Goal: Check status: Check status

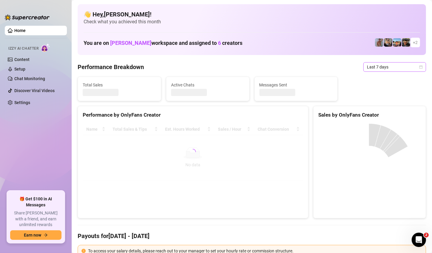
click at [420, 66] on icon "calendar" at bounding box center [421, 66] width 3 height 3
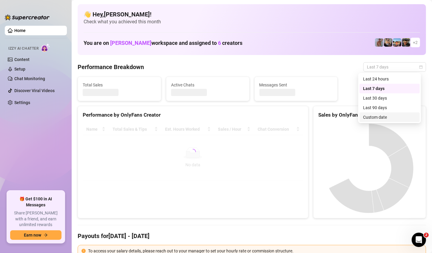
click at [380, 116] on div "Custom date" at bounding box center [389, 117] width 53 height 7
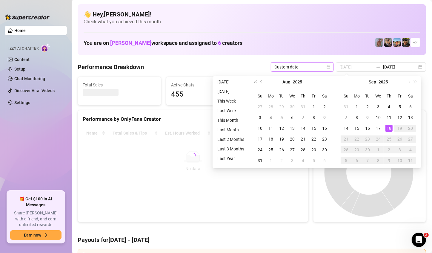
type input "[DATE]"
click at [388, 125] on div "18" at bounding box center [389, 128] width 7 height 7
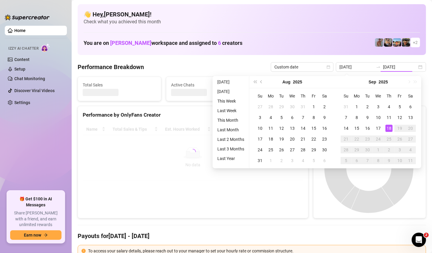
type input "[DATE]"
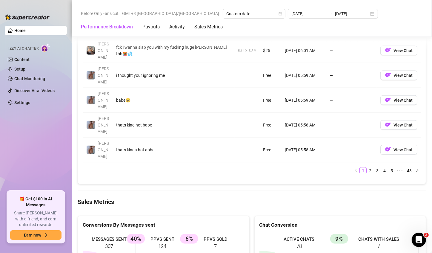
scroll to position [627, 0]
